Goal: Transaction & Acquisition: Purchase product/service

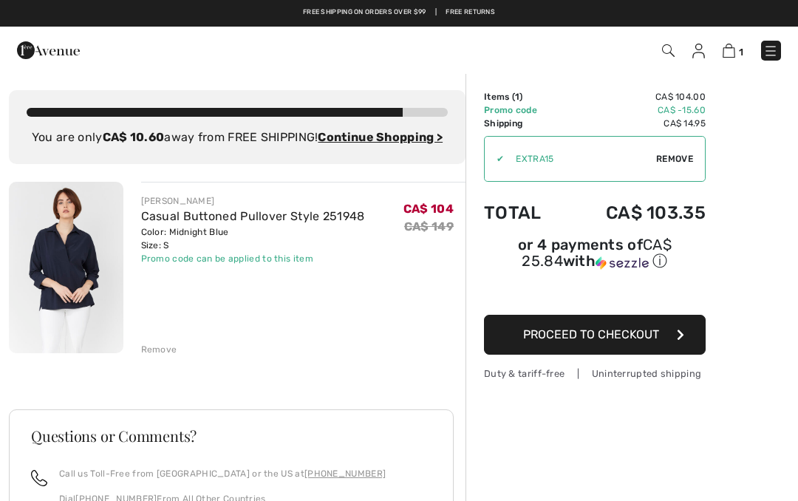
click at [573, 340] on span "Proceed to Checkout" at bounding box center [591, 334] width 136 height 14
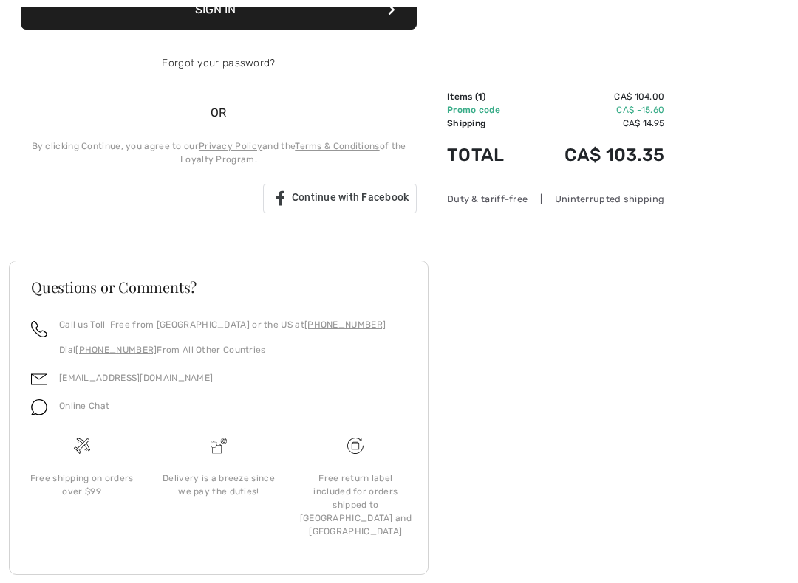
scroll to position [333, 0]
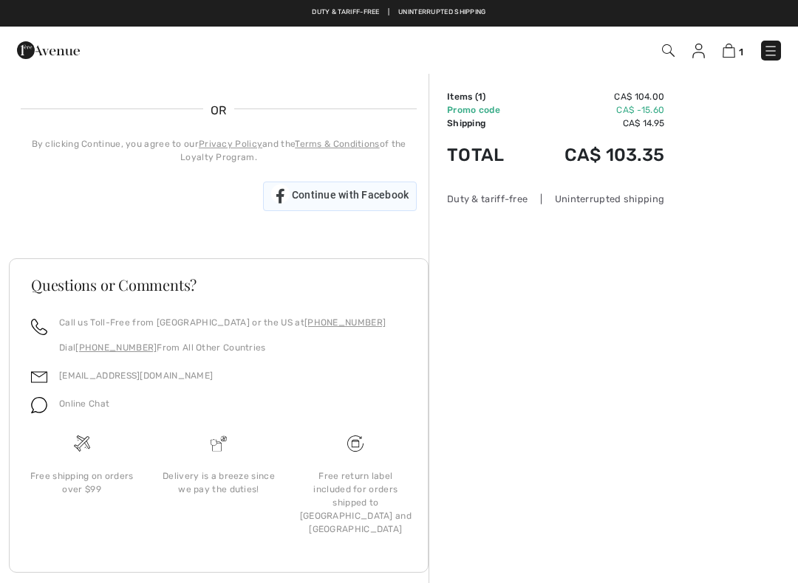
click at [323, 201] on span "Continue with Facebook" at bounding box center [350, 195] width 117 height 12
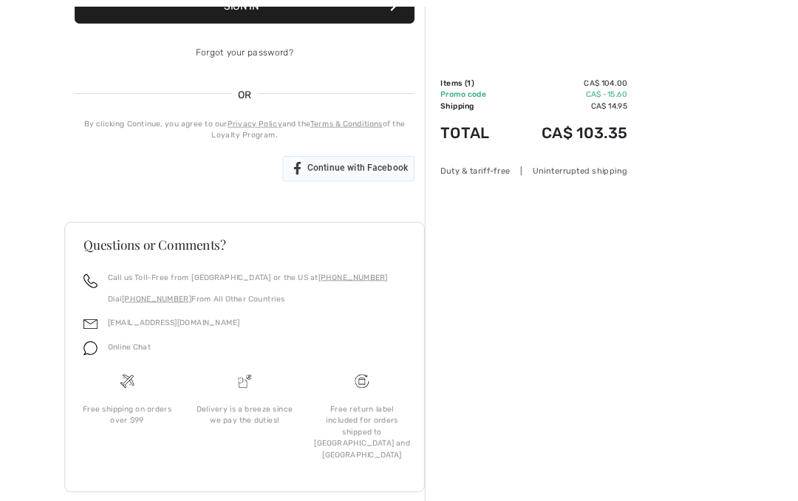
scroll to position [416, 0]
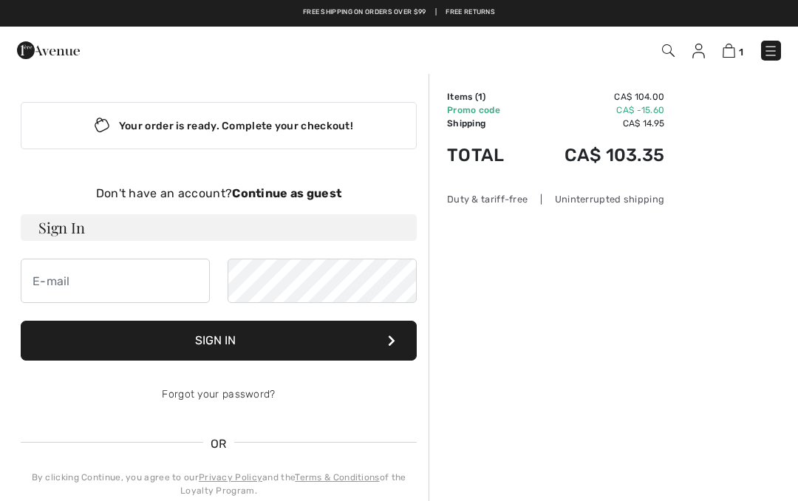
click at [217, 133] on div "Your order is ready. Complete your checkout!" at bounding box center [219, 125] width 396 height 47
click at [285, 193] on strong "Continue as guest" at bounding box center [286, 193] width 109 height 14
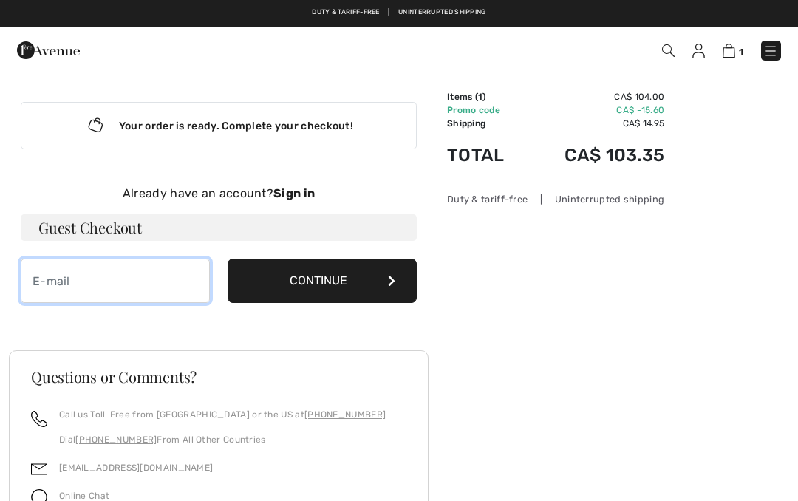
click at [60, 289] on input "email" at bounding box center [115, 280] width 189 height 44
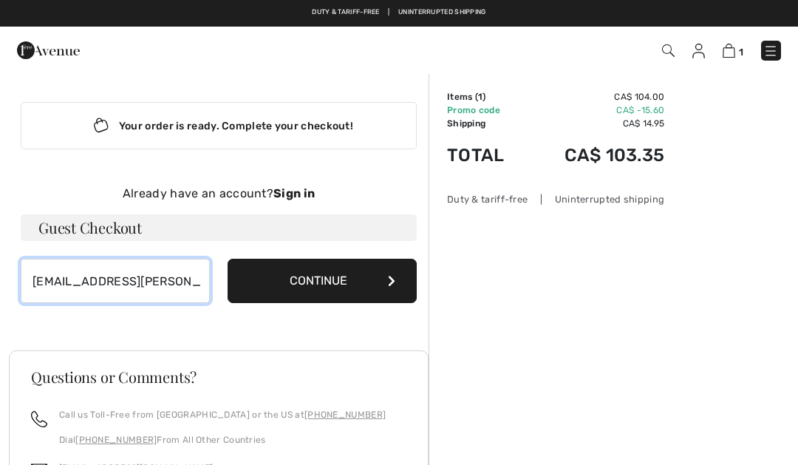
type input "[EMAIL_ADDRESS][PERSON_NAME][DOMAIN_NAME]"
click at [306, 278] on button "Continue" at bounding box center [321, 280] width 189 height 44
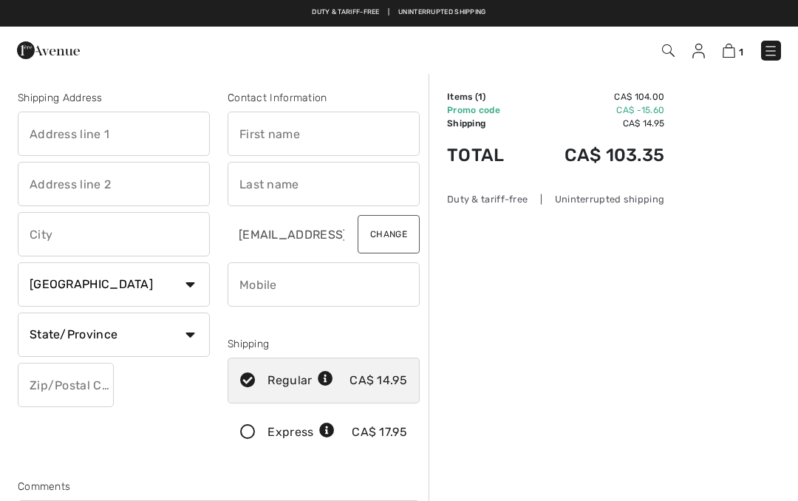
click at [42, 127] on input "text" at bounding box center [114, 134] width 192 height 44
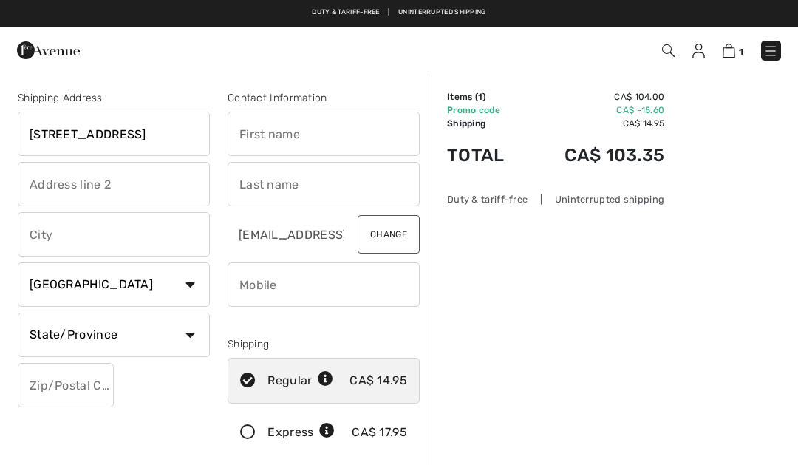
type input "[STREET_ADDRESS]"
click at [45, 236] on input "text" at bounding box center [114, 234] width 192 height 44
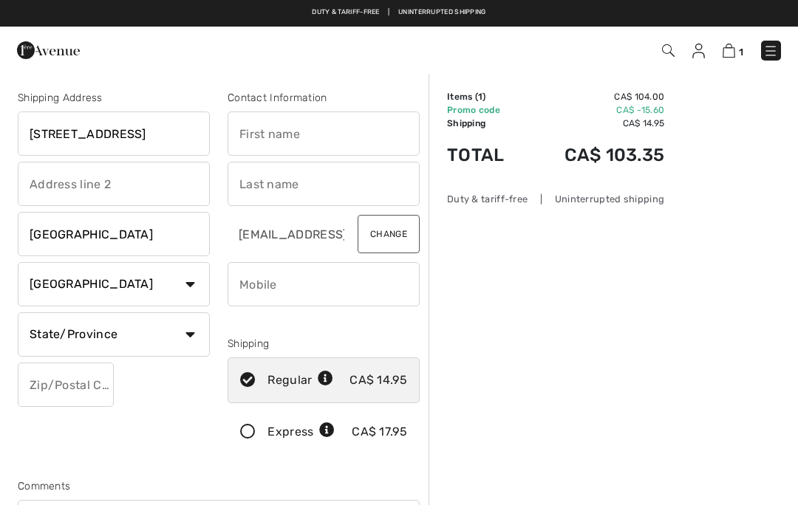
type input "Surrey"
click at [191, 333] on select "State/Province Alberta British Columbia Manitoba New Brunswick Newfoundland and…" at bounding box center [114, 334] width 192 height 44
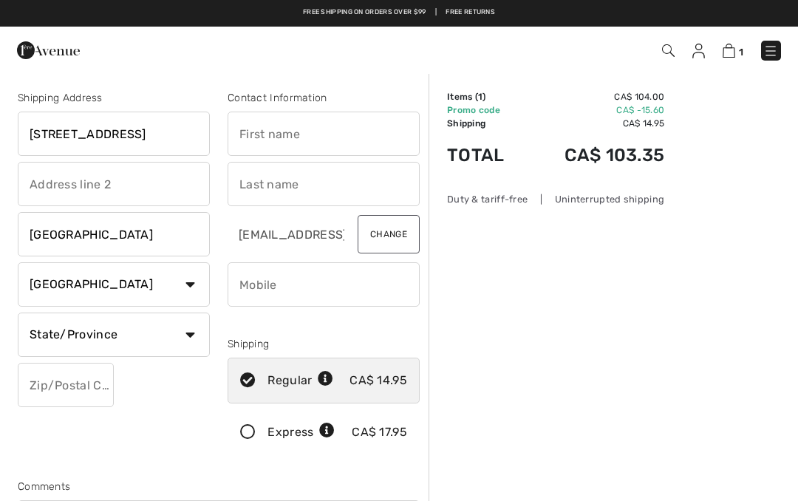
select select "BC"
click at [47, 380] on input "text" at bounding box center [66, 385] width 96 height 44
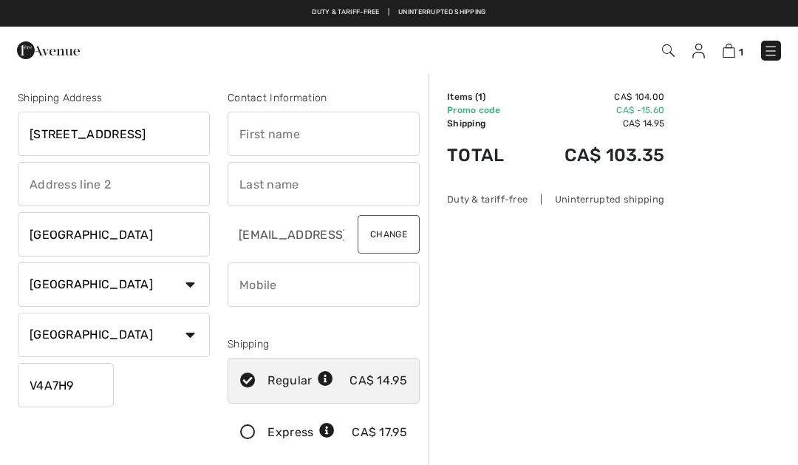
type input "V4A7H9"
click at [254, 136] on input "text" at bounding box center [323, 134] width 192 height 44
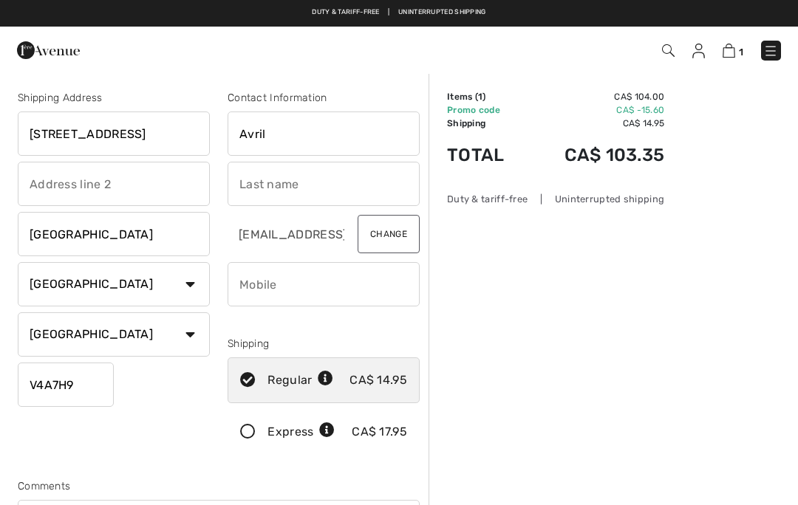
type input "Avril"
click at [253, 190] on input "text" at bounding box center [323, 184] width 192 height 44
type input "Ratcliffe"
click at [257, 288] on input "phone" at bounding box center [323, 284] width 192 height 44
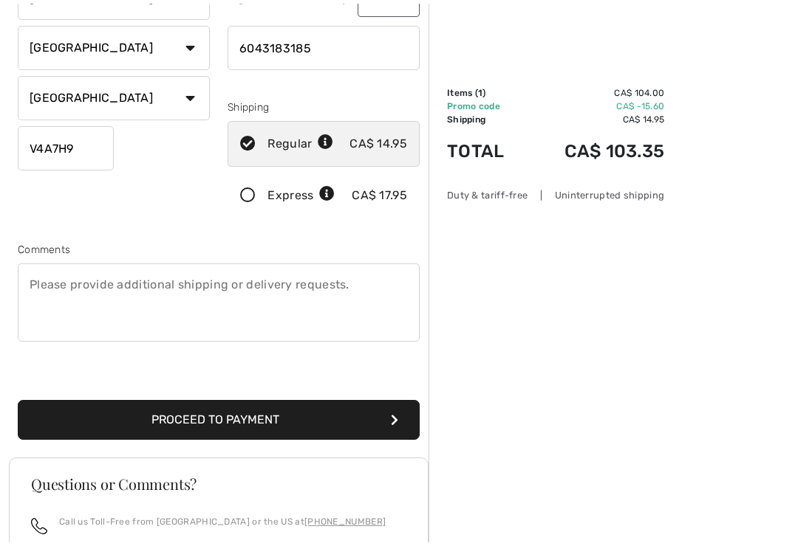
scroll to position [268, 0]
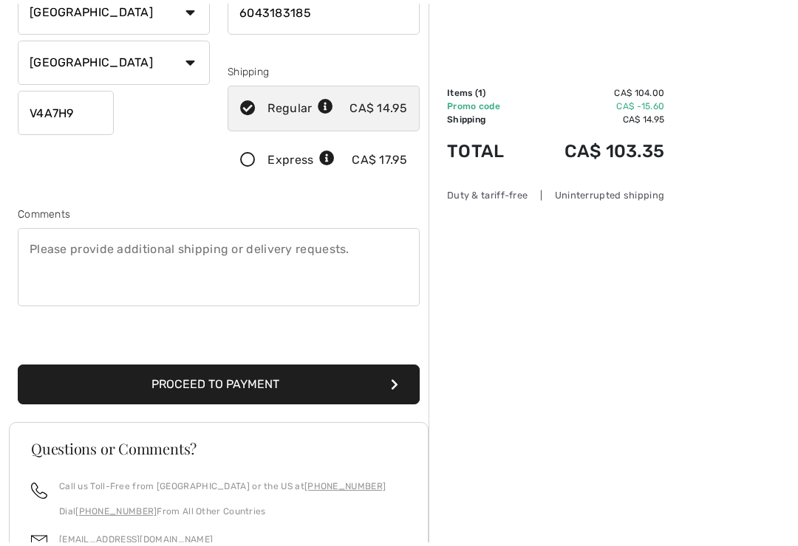
type input "6043183185"
click at [216, 383] on button "Proceed to Payment" at bounding box center [219, 389] width 402 height 40
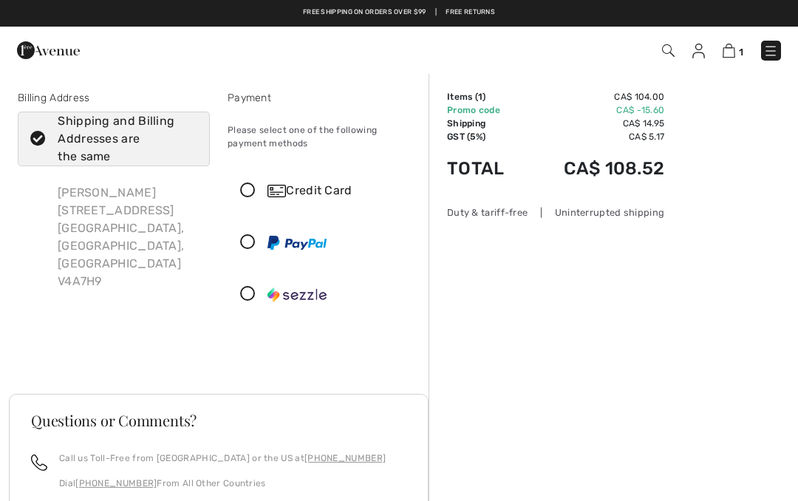
click at [248, 193] on icon at bounding box center [247, 191] width 39 height 16
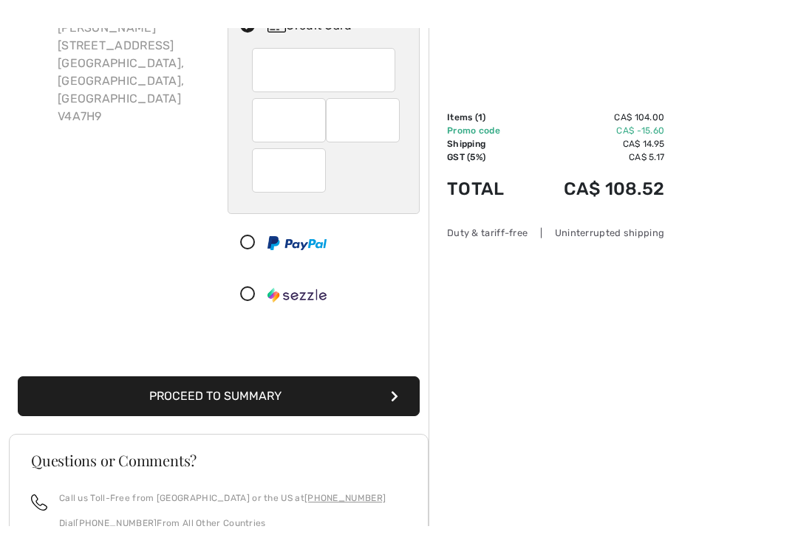
scroll to position [199, 0]
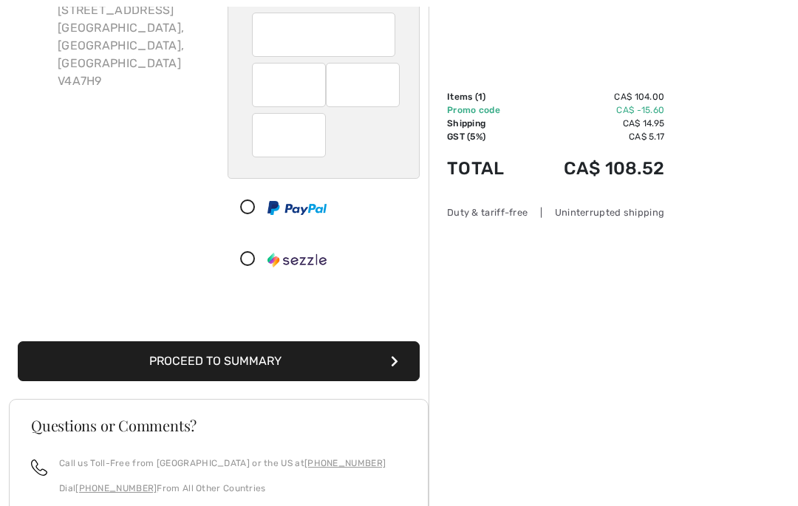
click at [211, 360] on button "Proceed to Summary" at bounding box center [219, 362] width 402 height 40
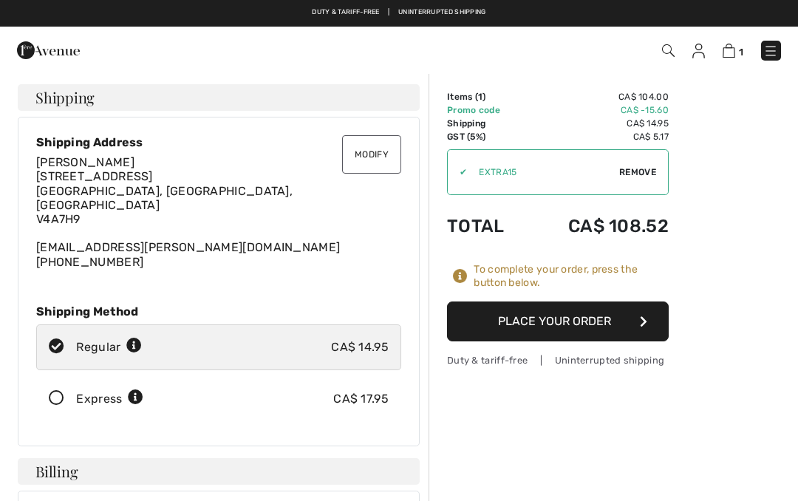
click at [553, 324] on button "Place Your Order" at bounding box center [558, 321] width 222 height 40
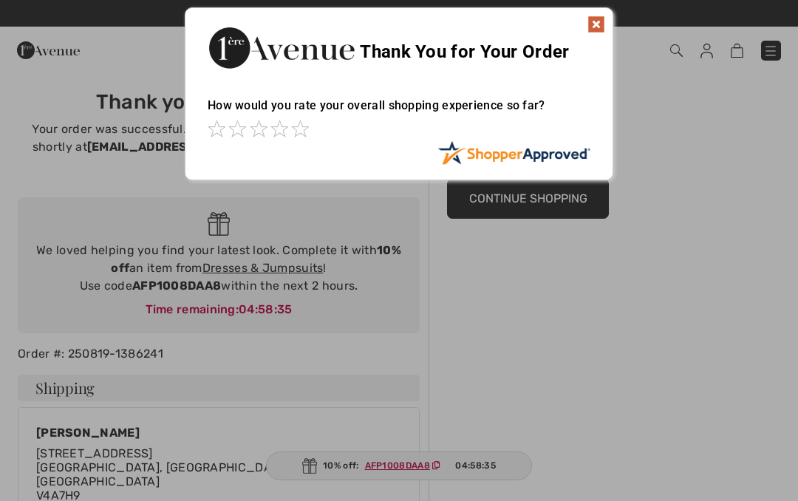
click at [597, 27] on img at bounding box center [596, 25] width 18 height 18
